Goal: Task Accomplishment & Management: Complete application form

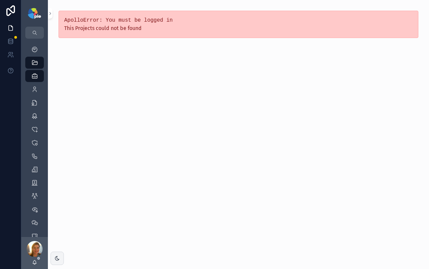
click at [36, 96] on div "Enrollments 3,468" at bounding box center [34, 102] width 27 height 13
click at [35, 91] on icon "scrollable content" at bounding box center [34, 89] width 7 height 7
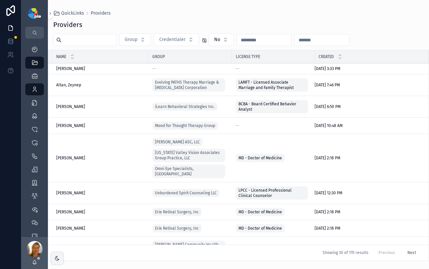
click at [90, 45] on div "scrollable content" at bounding box center [84, 40] width 63 height 12
drag, startPoint x: 90, startPoint y: 42, endPoint x: 93, endPoint y: 40, distance: 3.7
click at [90, 42] on input "scrollable content" at bounding box center [89, 39] width 55 height 9
type input "***"
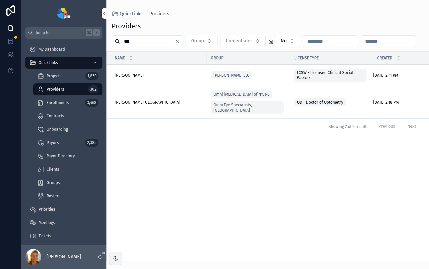
click at [159, 101] on span "[PERSON_NAME][GEOGRAPHIC_DATA]" at bounding box center [148, 102] width 66 height 5
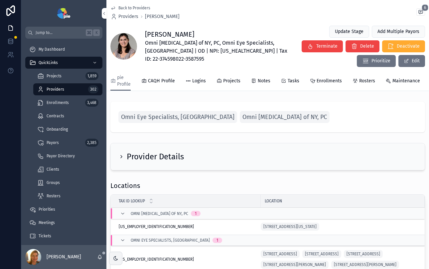
drag, startPoint x: 146, startPoint y: 33, endPoint x: 236, endPoint y: 32, distance: 89.5
click at [236, 32] on h1 "[PERSON_NAME]" at bounding box center [218, 34] width 146 height 9
copy h1 "[PERSON_NAME]"
click at [168, 50] on span "Omni [MEDICAL_DATA] of NY, PC, Omni Eye Specialists, [GEOGRAPHIC_DATA] | OD | N…" at bounding box center [218, 51] width 146 height 24
drag, startPoint x: 168, startPoint y: 50, endPoint x: 193, endPoint y: 50, distance: 25.0
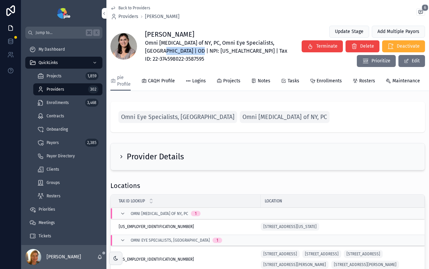
click at [193, 50] on span "Omni [MEDICAL_DATA] of NY, PC, Omni Eye Specialists, [GEOGRAPHIC_DATA] | OD | N…" at bounding box center [218, 51] width 146 height 24
copy span "NPI: 1316491566"
click at [216, 51] on span "Omni [MEDICAL_DATA] of NY, PC, Omni Eye Specialists, [GEOGRAPHIC_DATA] | OD | N…" at bounding box center [218, 51] width 146 height 24
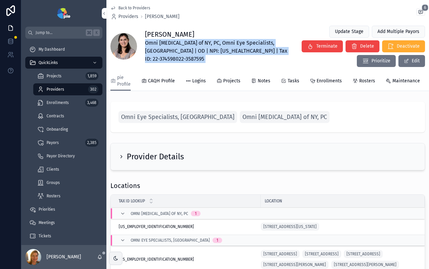
click at [216, 51] on span "Omni [MEDICAL_DATA] of NY, PC, Omni Eye Specialists, [GEOGRAPHIC_DATA] | OD | N…" at bounding box center [218, 51] width 146 height 24
click at [213, 51] on span "Omni [MEDICAL_DATA] of NY, PC, Omni Eye Specialists, [GEOGRAPHIC_DATA] | OD | N…" at bounding box center [218, 51] width 146 height 24
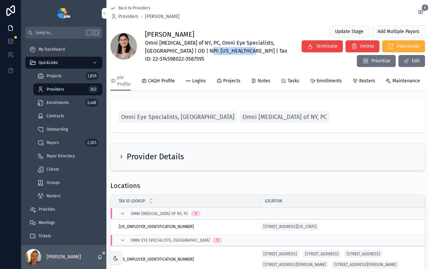
drag, startPoint x: 211, startPoint y: 52, endPoint x: 251, endPoint y: 52, distance: 39.6
click at [251, 52] on span "Omni [MEDICAL_DATA] of NY, PC, Omni Eye Specialists, [GEOGRAPHIC_DATA] | OD | N…" at bounding box center [218, 51] width 146 height 24
click at [322, 72] on div "pie Profile CAQH Profile Logins Projects Notes Tasks Enrollments Rosters Mainte…" at bounding box center [267, 80] width 315 height 19
click at [230, 79] on span "Projects" at bounding box center [231, 81] width 17 height 7
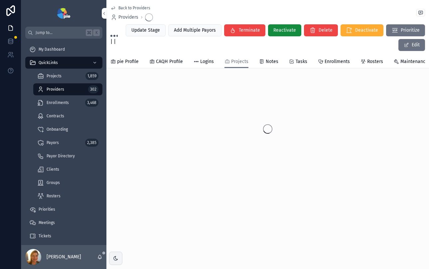
click at [230, 79] on div "Back to Providers Providers | | Update Stage Add Multiple Payors Terminate Reac…" at bounding box center [268, 112] width 323 height 224
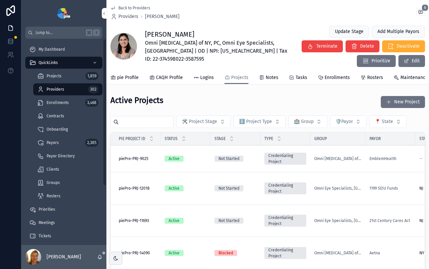
click at [134, 125] on input "scrollable content" at bounding box center [146, 121] width 55 height 9
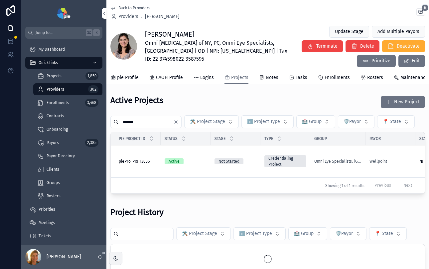
type input "******"
click at [192, 159] on div "Active" at bounding box center [186, 161] width 42 height 6
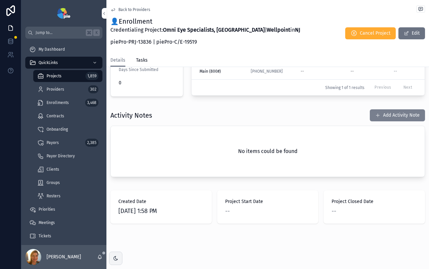
scroll to position [104, 0]
click at [381, 110] on button "Add Activity Note" at bounding box center [397, 115] width 55 height 12
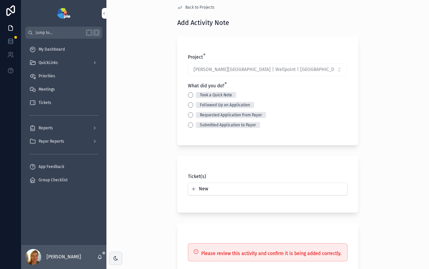
scroll to position [8, 0]
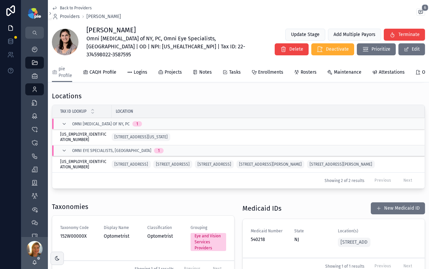
scroll to position [206, 0]
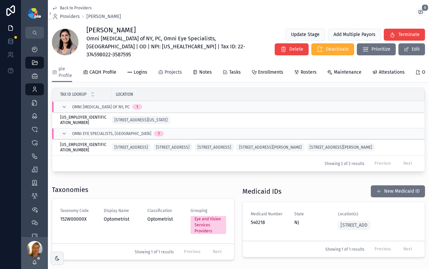
click at [167, 69] on span "Projects" at bounding box center [173, 72] width 17 height 7
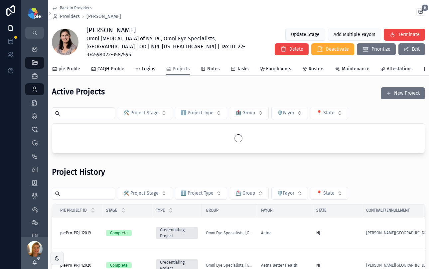
click at [105, 113] on input "scrollable content" at bounding box center [87, 112] width 55 height 9
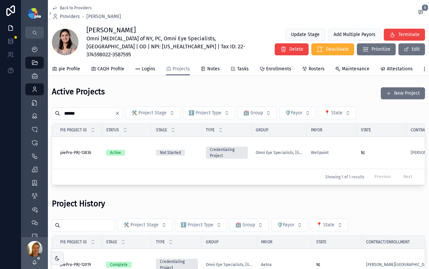
type input "******"
click at [136, 149] on div "Active" at bounding box center [127, 152] width 42 height 6
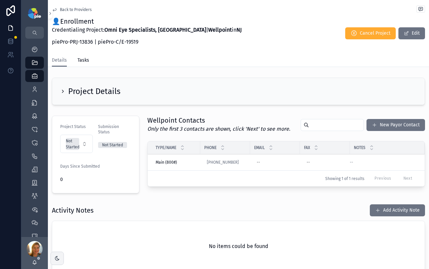
scroll to position [1, 0]
click at [161, 82] on div "Project Details" at bounding box center [238, 91] width 373 height 27
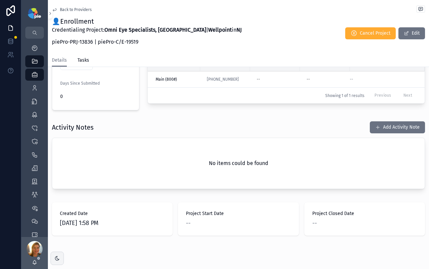
scroll to position [95, 0]
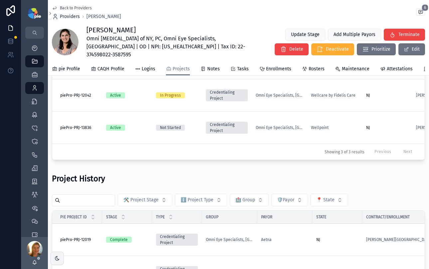
type input "****"
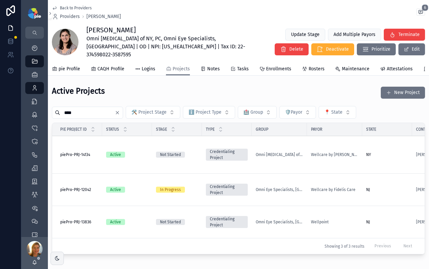
scroll to position [1, 0]
click at [142, 218] on div "Active" at bounding box center [127, 221] width 42 height 6
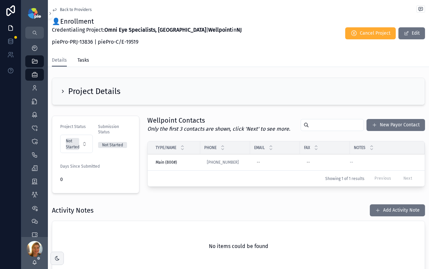
click at [67, 92] on div "Project Details" at bounding box center [90, 91] width 60 height 11
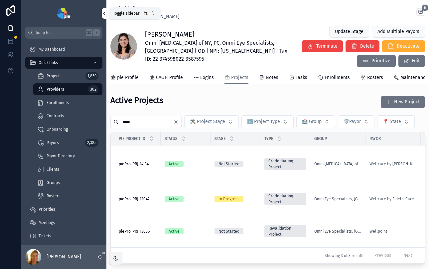
click at [105, 10] on button "scrollable content" at bounding box center [104, 13] width 5 height 11
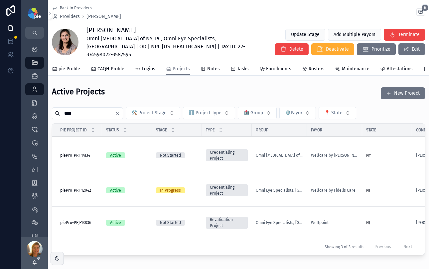
click at [341, 220] on div "Wellpoint" at bounding box center [334, 222] width 47 height 5
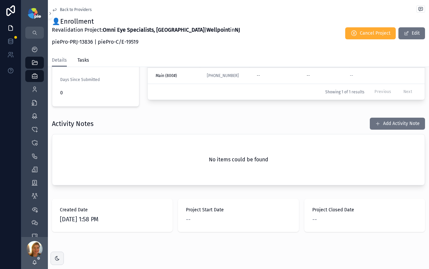
scroll to position [198, 0]
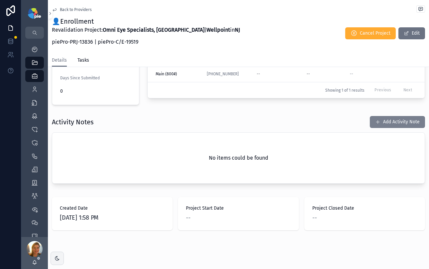
click at [383, 116] on button "Add Activity Note" at bounding box center [397, 122] width 55 height 12
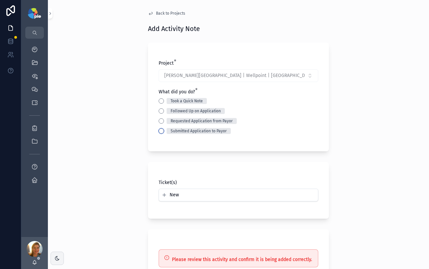
click at [159, 130] on button "Submitted Application to Payor" at bounding box center [161, 130] width 5 height 5
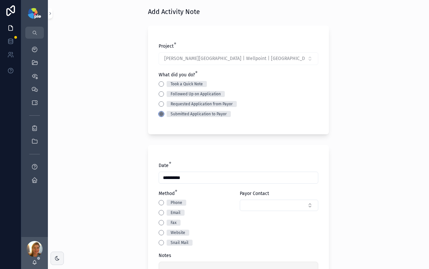
scroll to position [47, 0]
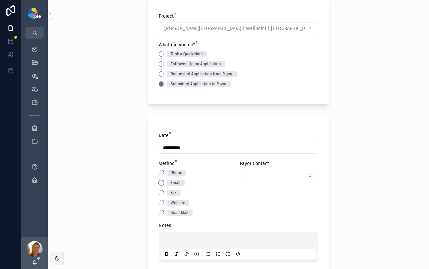
click at [159, 183] on button "Email" at bounding box center [161, 182] width 5 height 5
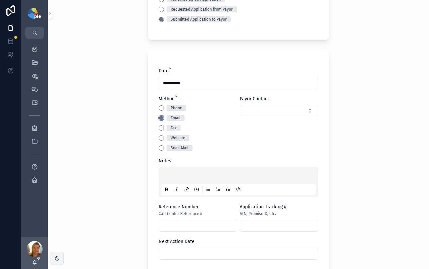
scroll to position [130, 0]
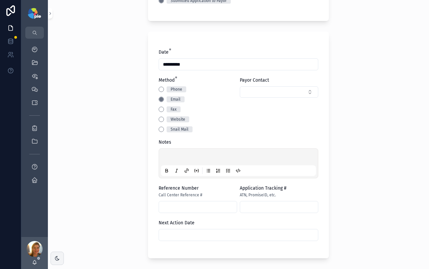
drag, startPoint x: 194, startPoint y: 148, endPoint x: 171, endPoint y: 149, distance: 23.6
click at [194, 148] on div "scrollable content" at bounding box center [239, 163] width 160 height 30
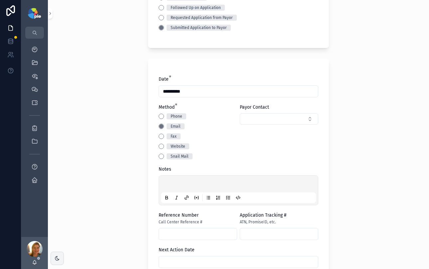
scroll to position [175, 0]
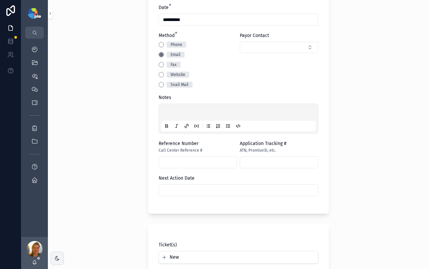
click at [172, 112] on p "scrollable content" at bounding box center [239, 113] width 155 height 7
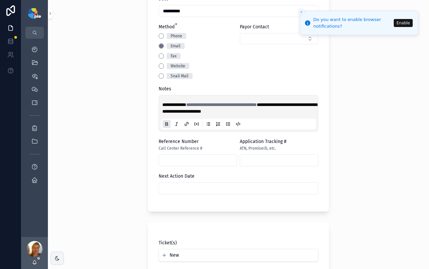
scroll to position [184, 0]
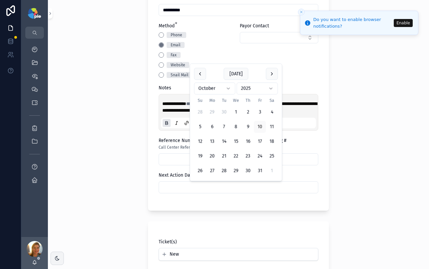
click at [198, 186] on input "scrollable content" at bounding box center [238, 186] width 159 height 9
click at [262, 171] on button "31" at bounding box center [260, 171] width 12 height 12
type input "**********"
click at [226, 87] on html "**********" at bounding box center [214, 134] width 429 height 269
drag, startPoint x: 110, startPoint y: 179, endPoint x: 128, endPoint y: 182, distance: 18.5
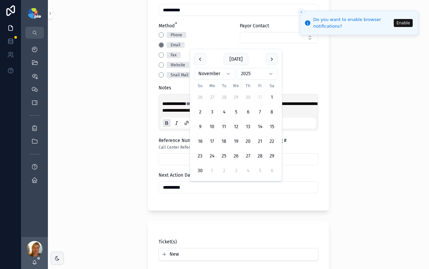
click at [110, 179] on div "**********" at bounding box center [238, 134] width 381 height 269
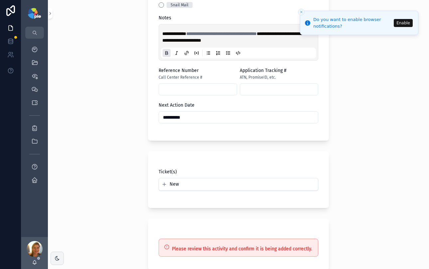
scroll to position [321, 0]
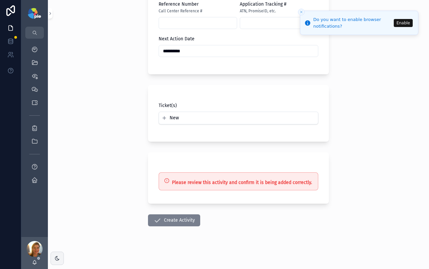
click at [168, 223] on button "Create Activity" at bounding box center [174, 220] width 52 height 12
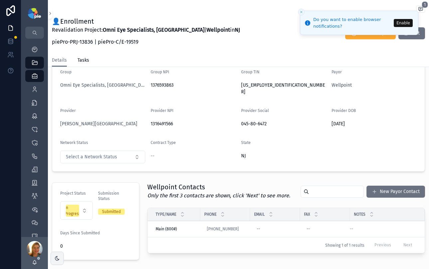
scroll to position [43, 0]
click at [398, 21] on button "Enable" at bounding box center [403, 23] width 19 height 8
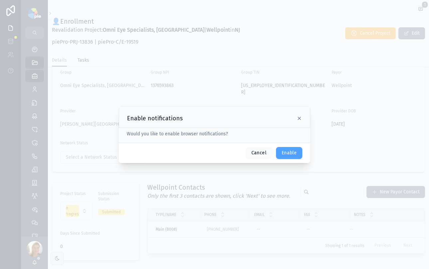
click at [283, 150] on button "Enable" at bounding box center [289, 153] width 26 height 12
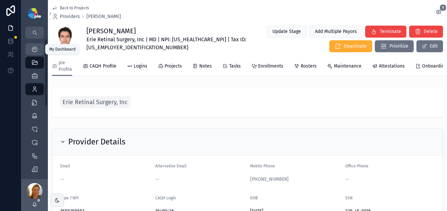
click at [40, 53] on div "My Dashboard" at bounding box center [34, 49] width 11 height 11
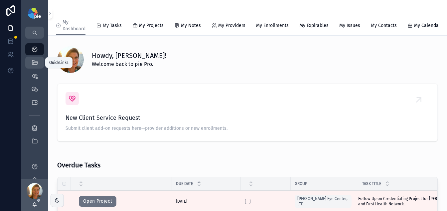
click at [33, 64] on icon "scrollable content" at bounding box center [34, 62] width 7 height 7
click at [35, 59] on icon "scrollable content" at bounding box center [34, 62] width 7 height 7
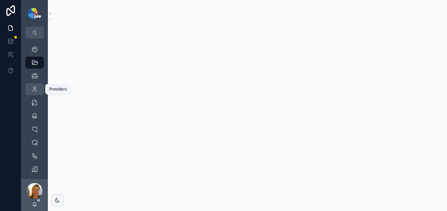
click at [32, 85] on div "Providers 302" at bounding box center [34, 89] width 11 height 11
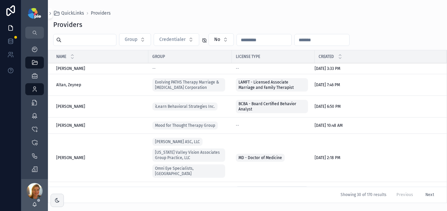
click at [99, 37] on input "scrollable content" at bounding box center [89, 39] width 55 height 9
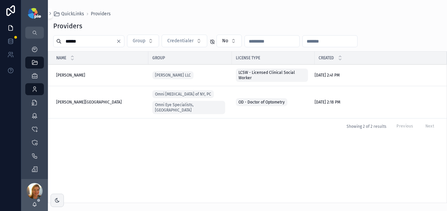
type input "******"
click at [98, 102] on span "[PERSON_NAME][GEOGRAPHIC_DATA]" at bounding box center [89, 102] width 66 height 5
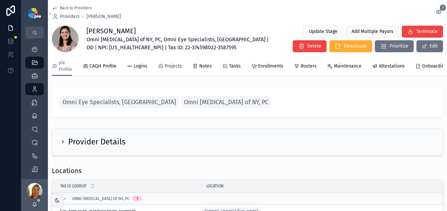
click at [166, 69] on span "Projects" at bounding box center [173, 66] width 17 height 7
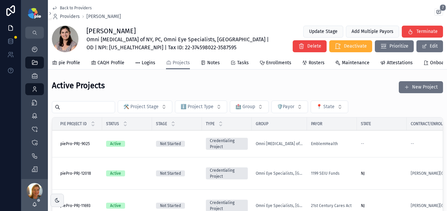
click at [98, 109] on input "scrollable content" at bounding box center [87, 107] width 55 height 9
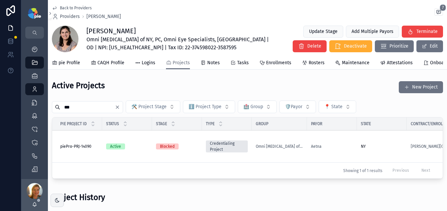
type input "***"
click at [345, 147] on div "Aetna" at bounding box center [332, 146] width 42 height 5
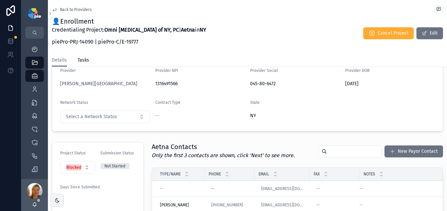
scroll to position [73, 0]
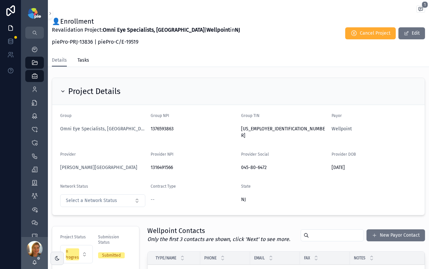
scroll to position [43, 0]
